Goal: Information Seeking & Learning: Learn about a topic

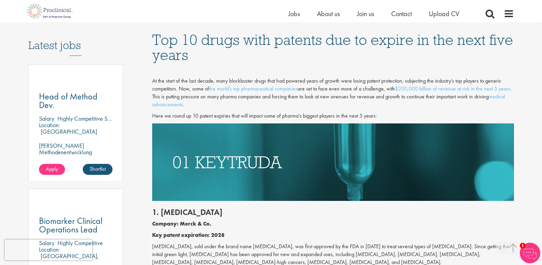
scroll to position [376, 0]
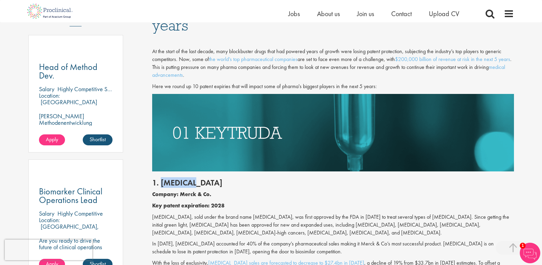
drag, startPoint x: 200, startPoint y: 179, endPoint x: 160, endPoint y: 181, distance: 39.7
click at [160, 181] on h2 "1. [MEDICAL_DATA]" at bounding box center [333, 182] width 362 height 9
copy h2 "[MEDICAL_DATA]"
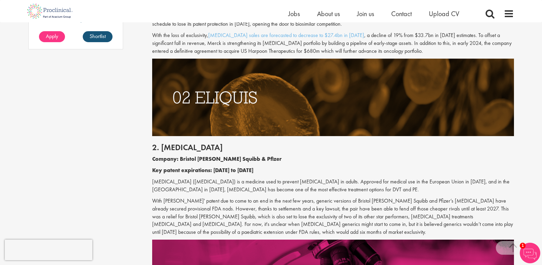
scroll to position [616, 0]
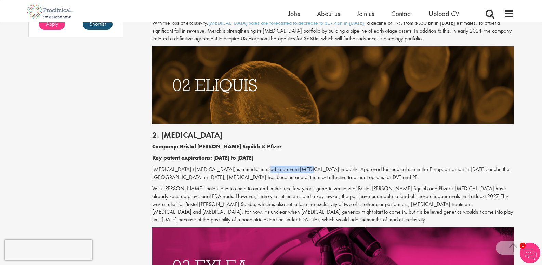
drag, startPoint x: 254, startPoint y: 169, endPoint x: 293, endPoint y: 173, distance: 39.2
click at [293, 173] on p "[MEDICAL_DATA] ([MEDICAL_DATA]) is a medicine used to prevent [MEDICAL_DATA] in…" at bounding box center [333, 173] width 362 height 16
click at [364, 176] on p "[MEDICAL_DATA] ([MEDICAL_DATA]) is a medicine used to prevent [MEDICAL_DATA] in…" at bounding box center [333, 173] width 362 height 16
drag, startPoint x: 331, startPoint y: 175, endPoint x: 305, endPoint y: 178, distance: 25.8
click at [305, 178] on p "[MEDICAL_DATA] ([MEDICAL_DATA]) is a medicine used to prevent [MEDICAL_DATA] in…" at bounding box center [333, 173] width 362 height 16
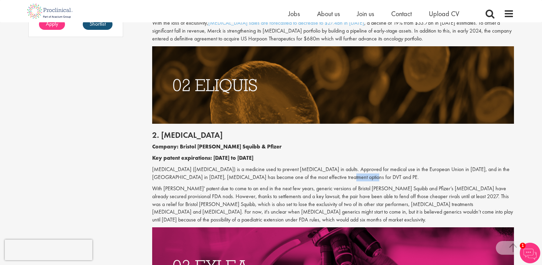
copy p "DVT and PE."
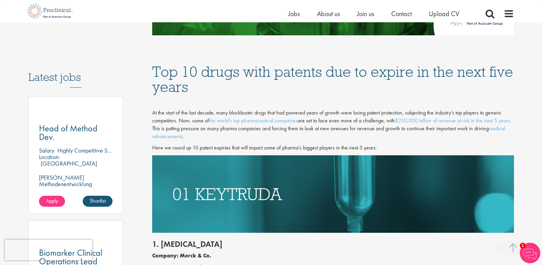
scroll to position [308, 0]
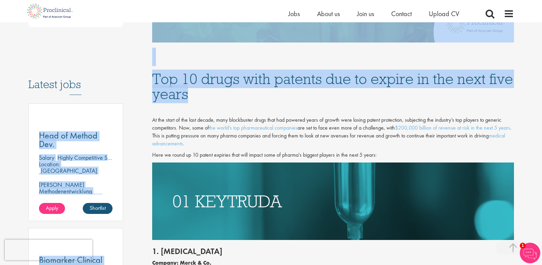
drag, startPoint x: 158, startPoint y: 82, endPoint x: 215, endPoint y: 103, distance: 60.3
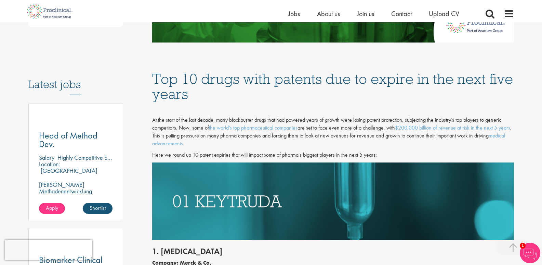
click at [230, 107] on p at bounding box center [333, 109] width 362 height 8
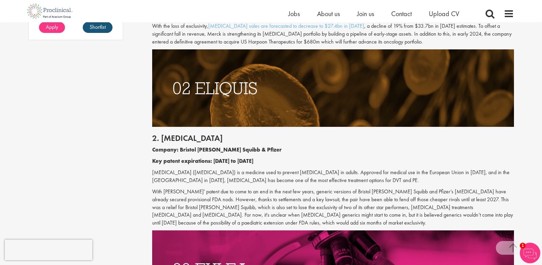
scroll to position [616, 0]
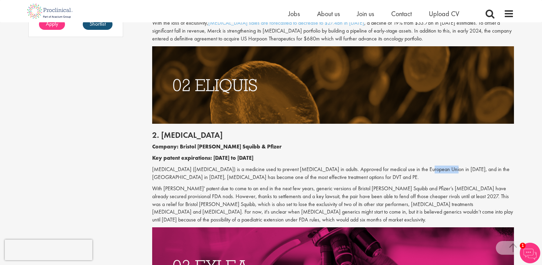
drag, startPoint x: 431, startPoint y: 170, endPoint x: 411, endPoint y: 169, distance: 19.9
click at [411, 169] on p "[MEDICAL_DATA] ([MEDICAL_DATA]) is a medicine used to prevent [MEDICAL_DATA] in…" at bounding box center [333, 173] width 362 height 16
drag, startPoint x: 178, startPoint y: 143, endPoint x: 262, endPoint y: 149, distance: 84.7
click at [264, 149] on p "Company: Bristol [PERSON_NAME] Squibb & Pfizer" at bounding box center [333, 147] width 362 height 8
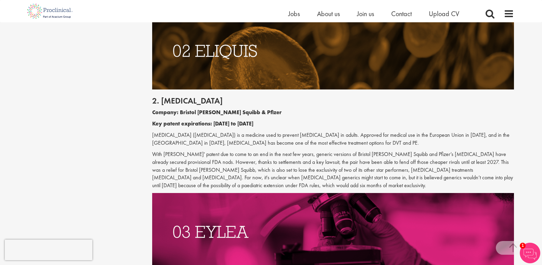
click at [255, 188] on p "With [PERSON_NAME]' patent due to come to an end in the next few years, generic…" at bounding box center [333, 169] width 362 height 39
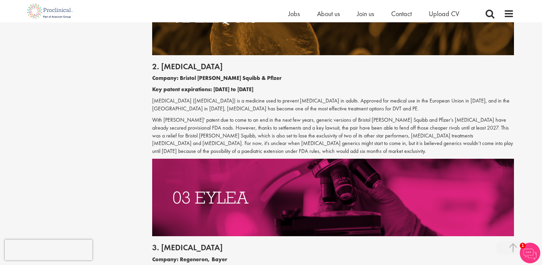
scroll to position [753, 0]
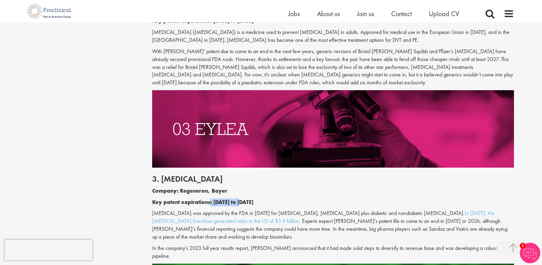
drag, startPoint x: 214, startPoint y: 203, endPoint x: 246, endPoint y: 203, distance: 31.8
click at [246, 203] on b "Key patent expirations: [DATE] to [DATE]" at bounding box center [202, 201] width 101 height 7
click at [266, 191] on p "Company: Regeneron, Bayer" at bounding box center [333, 191] width 362 height 8
drag, startPoint x: 187, startPoint y: 178, endPoint x: 152, endPoint y: 179, distance: 34.2
click at [152, 179] on h2 "3. [MEDICAL_DATA]" at bounding box center [333, 178] width 362 height 9
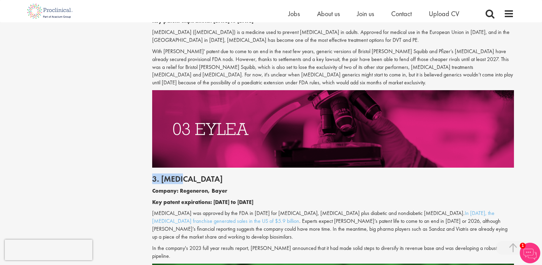
copy h2 "3. [MEDICAL_DATA]"
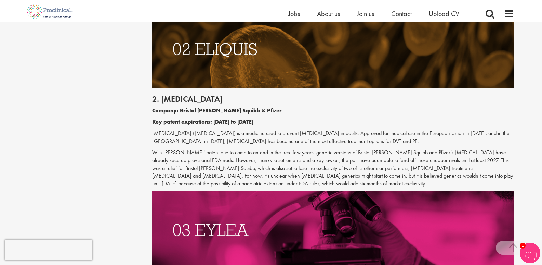
scroll to position [650, 0]
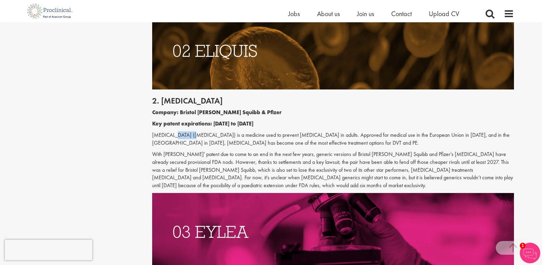
drag, startPoint x: 168, startPoint y: 136, endPoint x: 189, endPoint y: 136, distance: 20.5
click at [189, 136] on p "[MEDICAL_DATA] ([MEDICAL_DATA]) is a medicine used to prevent [MEDICAL_DATA] in…" at bounding box center [333, 139] width 362 height 16
copy p "[MEDICAL_DATA]"
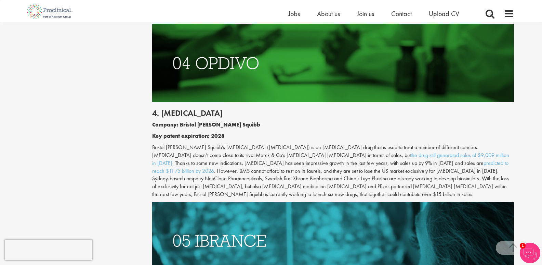
scroll to position [992, 0]
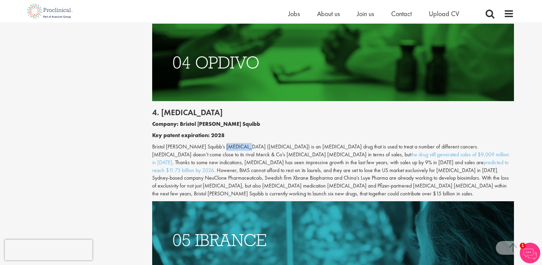
drag, startPoint x: 220, startPoint y: 138, endPoint x: 243, endPoint y: 140, distance: 22.7
click at [243, 143] on p "Bristol [PERSON_NAME] Squibb’s [MEDICAL_DATA] ([MEDICAL_DATA]) is an [MEDICAL_D…" at bounding box center [333, 170] width 362 height 55
copy p "[MEDICAL_DATA]"
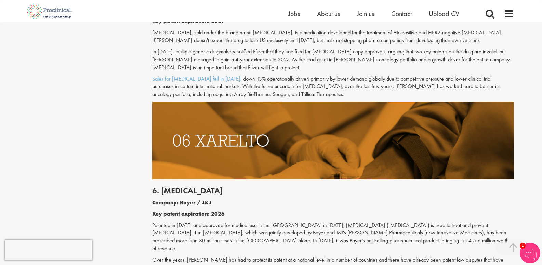
scroll to position [1300, 0]
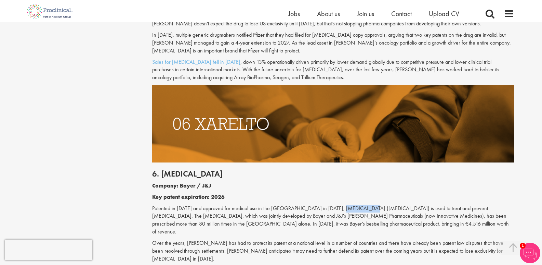
drag, startPoint x: 359, startPoint y: 193, endPoint x: 332, endPoint y: 191, distance: 27.8
click at [332, 204] on p "Patented in [DATE] and approved for medical use in the [GEOGRAPHIC_DATA] in [DA…" at bounding box center [333, 219] width 362 height 31
copy p "([MEDICAL_DATA]"
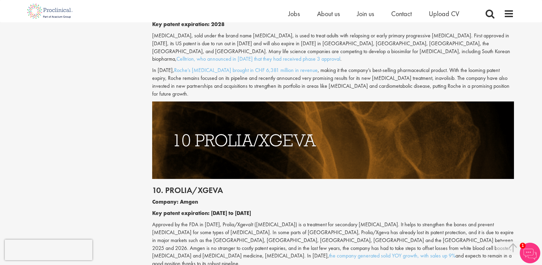
scroll to position [2190, 0]
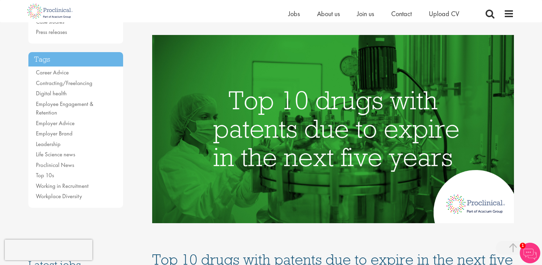
scroll to position [68, 0]
